Goal: Information Seeking & Learning: Check status

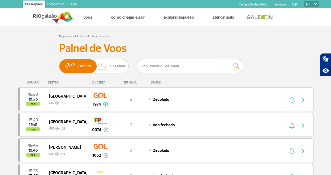
click at [189, 78] on div "HORÁRIO DESTINO CIA AÉREA TERMINAL STATUS" at bounding box center [165, 80] width 295 height 10
click at [121, 67] on span "Chegadas" at bounding box center [117, 66] width 15 height 14
click at [59, 64] on input "Partidas Chegadas" at bounding box center [59, 64] width 0 height 0
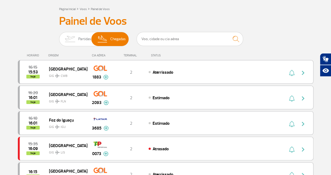
scroll to position [27, 0]
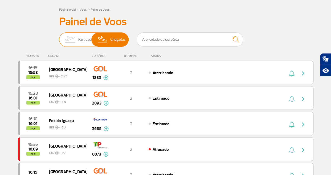
click at [118, 41] on span "Chegadas" at bounding box center [117, 40] width 15 height 14
click at [59, 37] on input "Partidas Chegadas" at bounding box center [59, 37] width 0 height 0
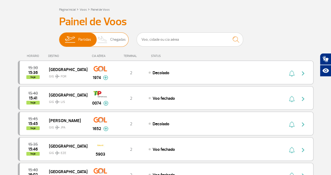
click at [118, 41] on span "Chegadas" at bounding box center [117, 40] width 15 height 14
click at [59, 37] on input "Partidas Chegadas" at bounding box center [59, 37] width 0 height 0
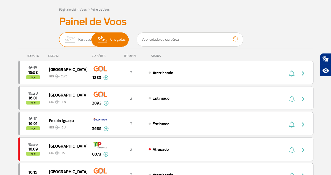
click at [73, 41] on img at bounding box center [69, 40] width 17 height 14
click at [59, 37] on input "Partidas Chegadas" at bounding box center [59, 37] width 0 height 0
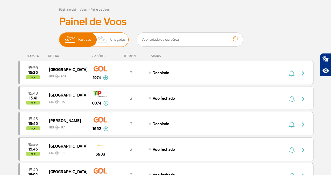
click at [116, 38] on span "Chegadas" at bounding box center [117, 40] width 15 height 14
click at [59, 37] on input "Partidas Chegadas" at bounding box center [59, 37] width 0 height 0
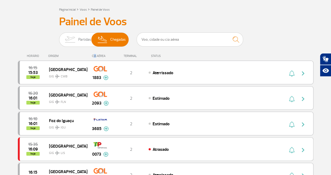
click at [94, 54] on div "CIA AÉREA" at bounding box center [100, 55] width 27 height 3
click at [98, 55] on div "CIA AÉREA" at bounding box center [100, 55] width 27 height 3
click at [186, 49] on div "HORÁRIO ORIGEM CIA AÉREA TERMINAL STATUS" at bounding box center [165, 53] width 295 height 10
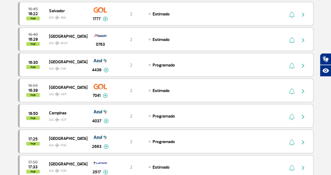
scroll to position [0, 0]
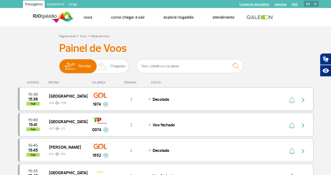
click at [50, 99] on span "GIG FOR" at bounding box center [66, 102] width 34 height 8
click at [103, 65] on img at bounding box center [103, 66] width 16 height 14
click at [59, 64] on input "Partidas Chegadas" at bounding box center [59, 64] width 0 height 0
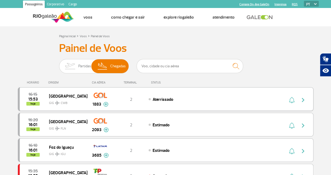
click at [66, 102] on span "CWB" at bounding box center [64, 103] width 7 height 5
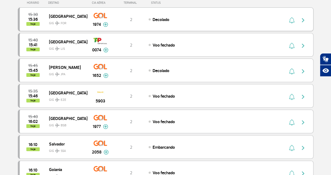
scroll to position [27, 0]
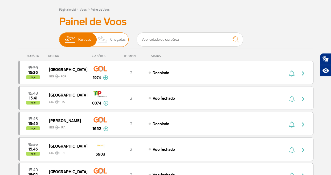
click at [108, 36] on img at bounding box center [103, 40] width 16 height 14
click at [59, 37] on input "Partidas Chegadas" at bounding box center [59, 37] width 0 height 0
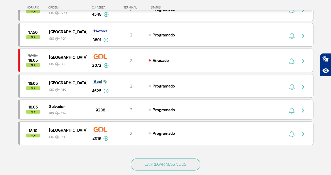
scroll to position [479, 0]
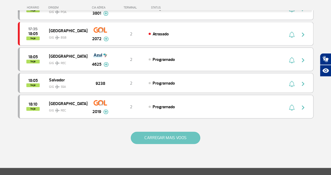
click at [161, 137] on button "CARREGAR MAIS VOOS" at bounding box center [165, 138] width 69 height 12
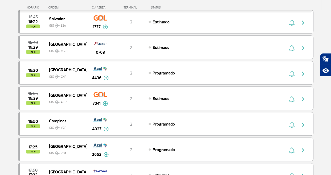
scroll to position [186, 0]
